Goal: Task Accomplishment & Management: Manage account settings

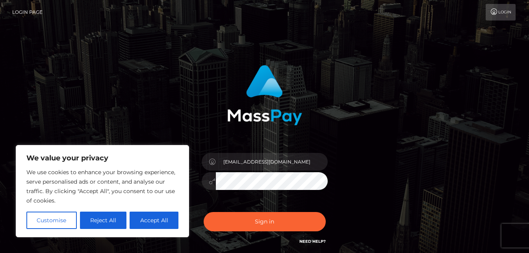
type input "Dezzc420@icloud.com"
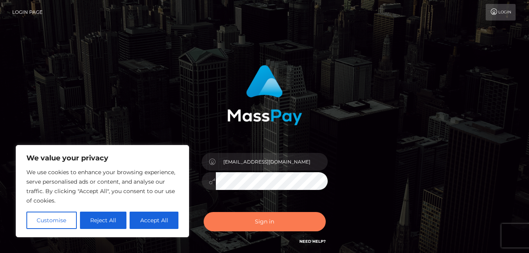
click at [253, 220] on button "Sign in" at bounding box center [265, 221] width 122 height 19
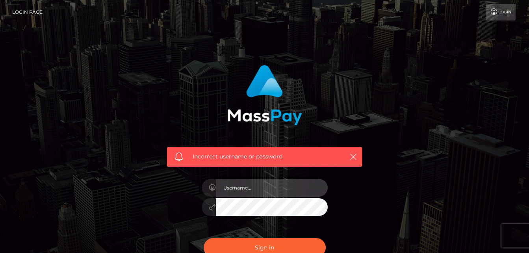
click at [266, 184] on input "text" at bounding box center [272, 188] width 112 height 18
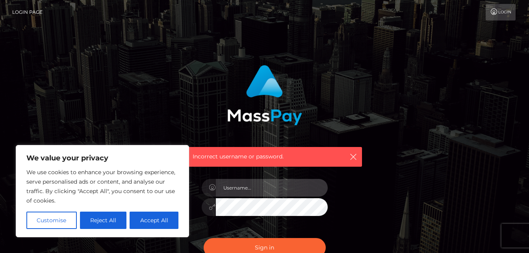
type input "[EMAIL_ADDRESS][DOMAIN_NAME]"
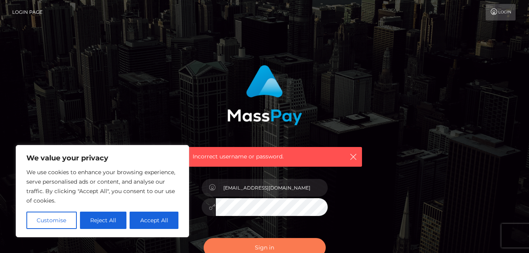
click at [290, 242] on button "Sign in" at bounding box center [265, 247] width 122 height 19
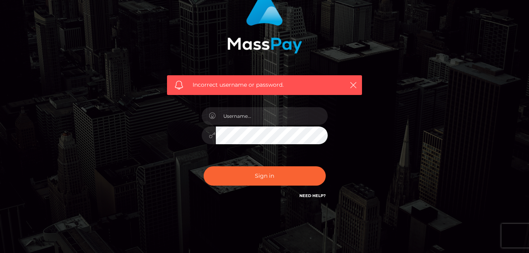
scroll to position [92, 0]
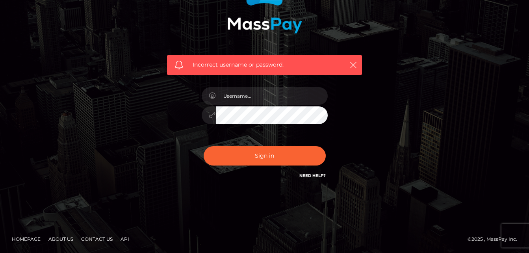
click at [316, 176] on link "Need Help?" at bounding box center [312, 175] width 26 height 5
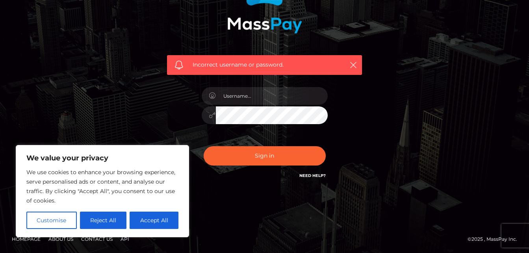
drag, startPoint x: 152, startPoint y: 201, endPoint x: 414, endPoint y: 2, distance: 329.4
click at [414, 2] on div "Incorrect username or password." at bounding box center [264, 80] width 449 height 227
click at [315, 181] on div "Need Help?" at bounding box center [312, 177] width 26 height 10
click at [312, 174] on link "Need Help?" at bounding box center [312, 175] width 26 height 5
